Goal: Information Seeking & Learning: Learn about a topic

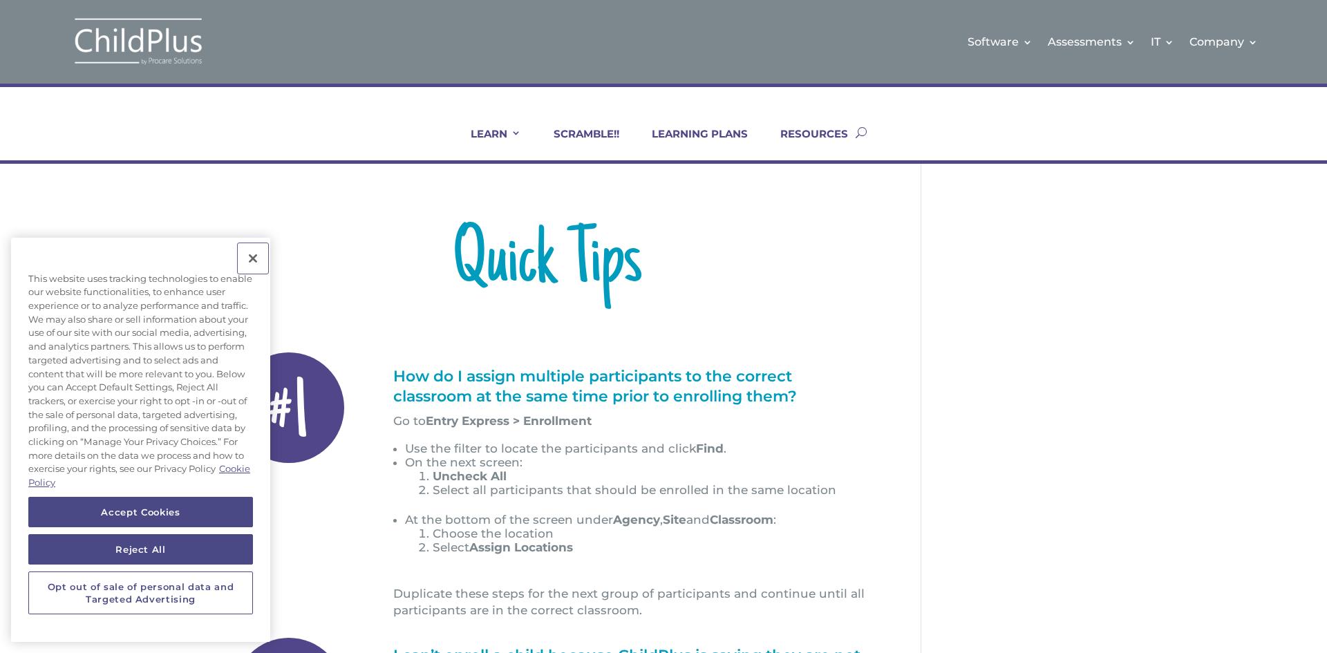
click at [251, 261] on button "Close" at bounding box center [253, 258] width 30 height 30
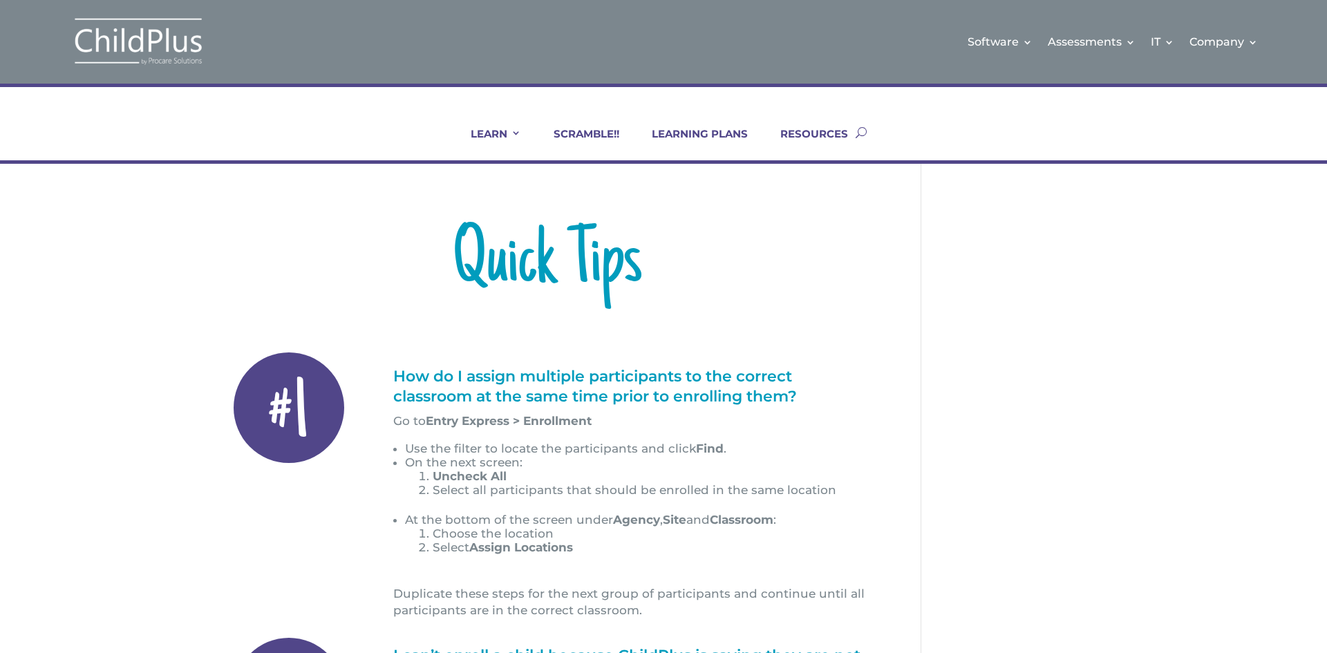
click at [862, 130] on button "button" at bounding box center [861, 132] width 11 height 56
type input "adding teachrs to classrooms"
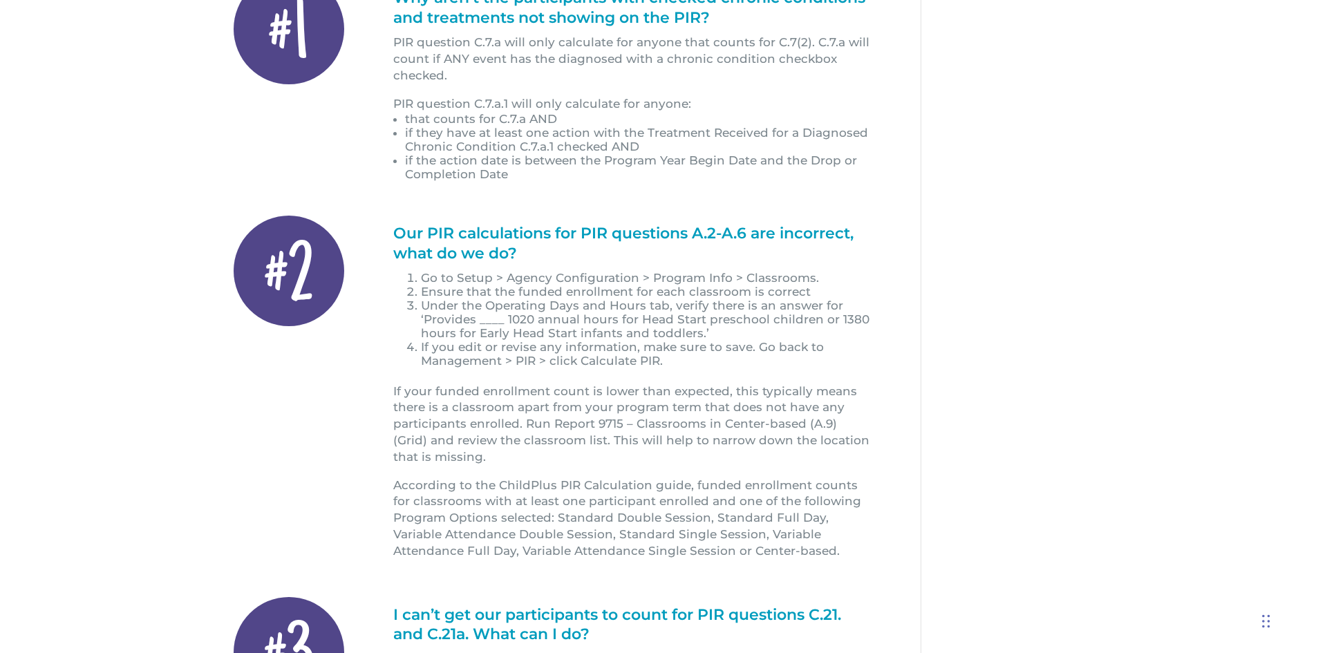
scroll to position [378, 0]
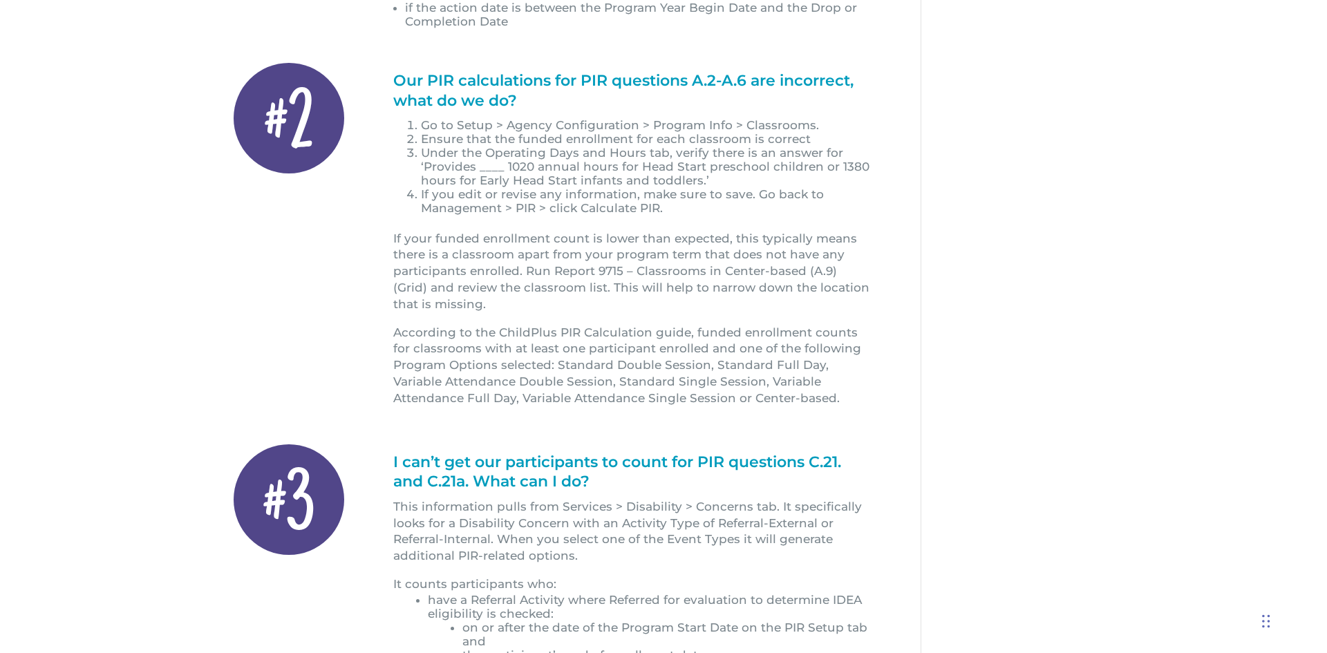
scroll to position [529, 0]
